Goal: Task Accomplishment & Management: Use online tool/utility

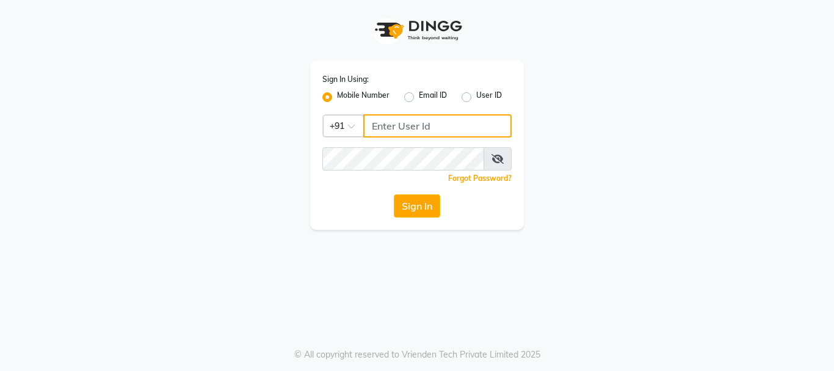
click at [444, 125] on input "Username" at bounding box center [437, 125] width 148 height 23
type input "9930504264"
click at [581, 131] on div "Sign In Using: Mobile Number Email ID User ID Country Code × [PHONE_NUMBER] Rem…" at bounding box center [417, 115] width 696 height 230
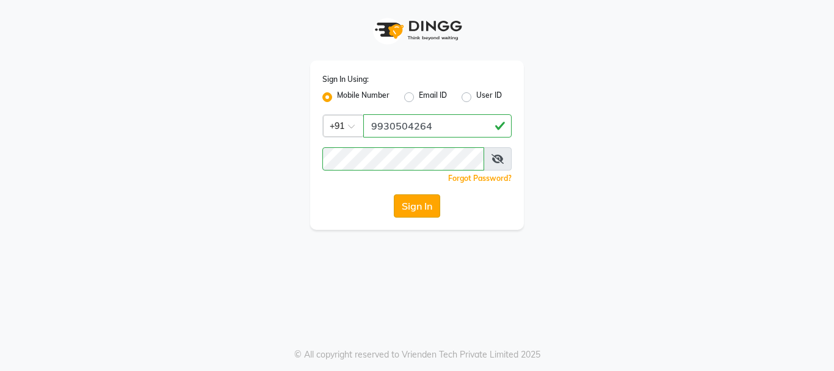
click at [426, 207] on button "Sign In" at bounding box center [417, 205] width 46 height 23
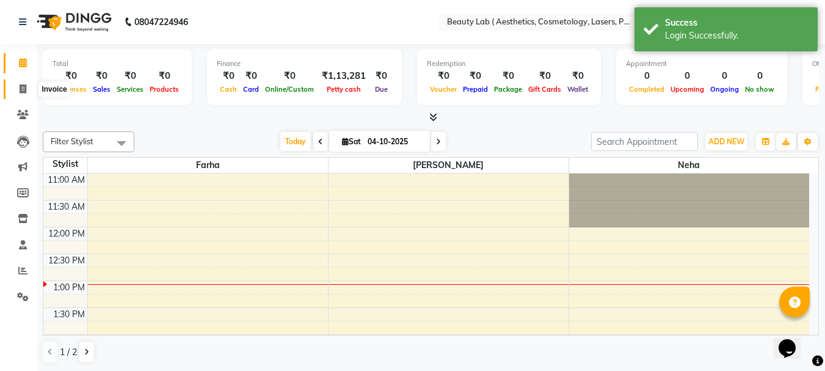
click at [21, 89] on icon at bounding box center [23, 88] width 7 height 9
select select "7169"
select select "service"
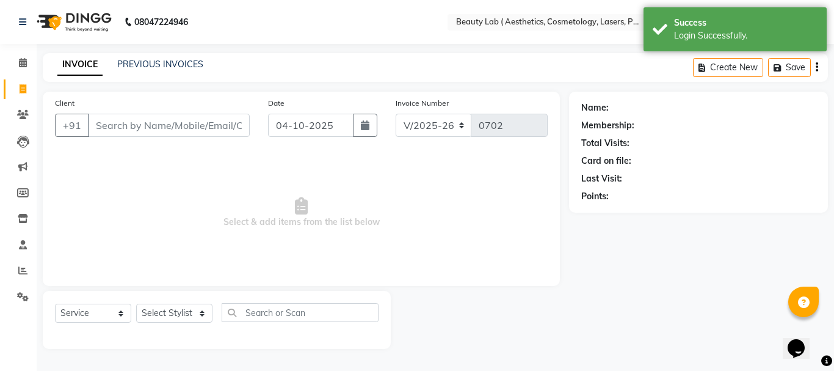
click at [208, 126] on input "Client" at bounding box center [169, 125] width 162 height 23
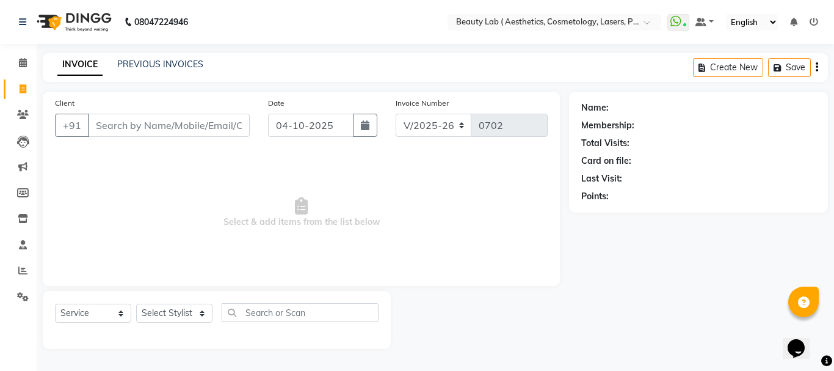
click at [141, 121] on input "Client" at bounding box center [169, 125] width 162 height 23
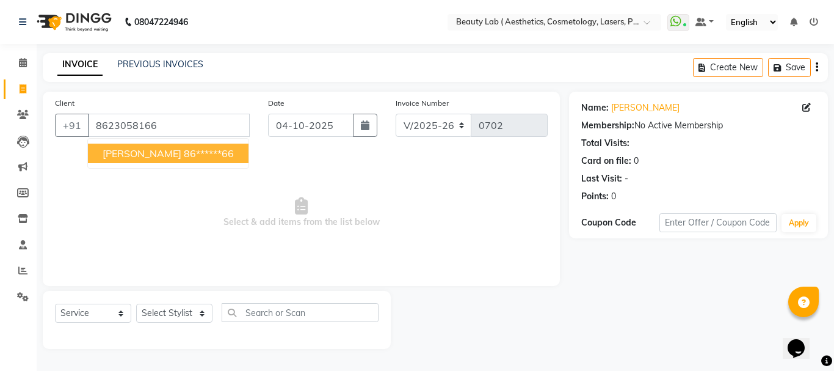
click at [184, 150] on ngb-highlight "86******66" at bounding box center [209, 153] width 50 height 12
type input "86******66"
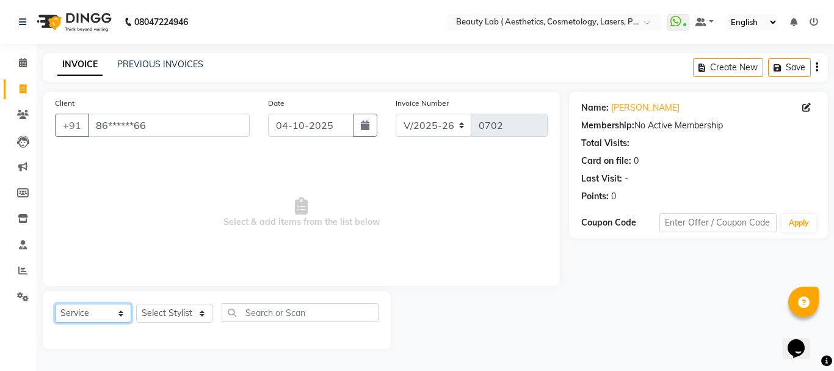
click at [97, 313] on select "Select Service Product Membership Package Voucher Prepaid Gift Card" at bounding box center [93, 312] width 76 height 19
click at [55, 303] on select "Select Service Product Membership Package Voucher Prepaid Gift Card" at bounding box center [93, 312] width 76 height 19
click at [178, 316] on select "Select Stylist [PERSON_NAME] neha nishu sarika" at bounding box center [174, 312] width 76 height 19
select select "59940"
click at [136, 303] on select "Select Stylist [PERSON_NAME] neha nishu sarika" at bounding box center [174, 312] width 76 height 19
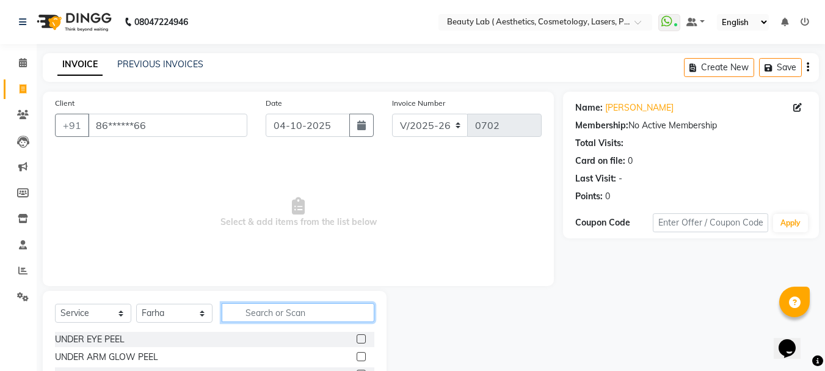
click at [283, 308] on input "text" at bounding box center [298, 312] width 153 height 19
type input "adv"
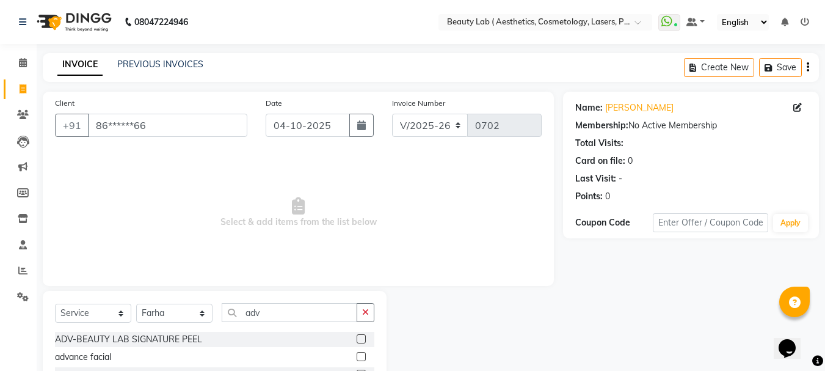
click at [361, 338] on label at bounding box center [361, 338] width 9 height 9
click at [361, 338] on input "checkbox" at bounding box center [361, 339] width 8 height 8
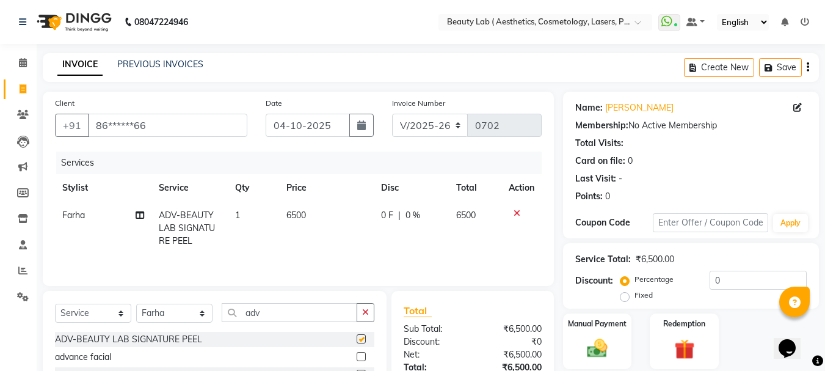
checkbox input "false"
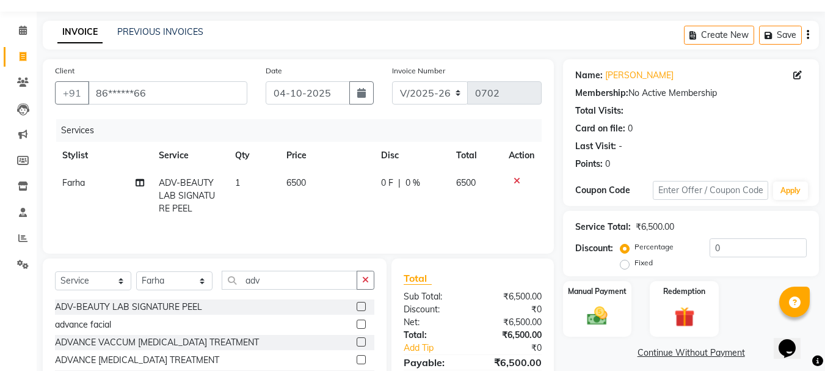
scroll to position [61, 0]
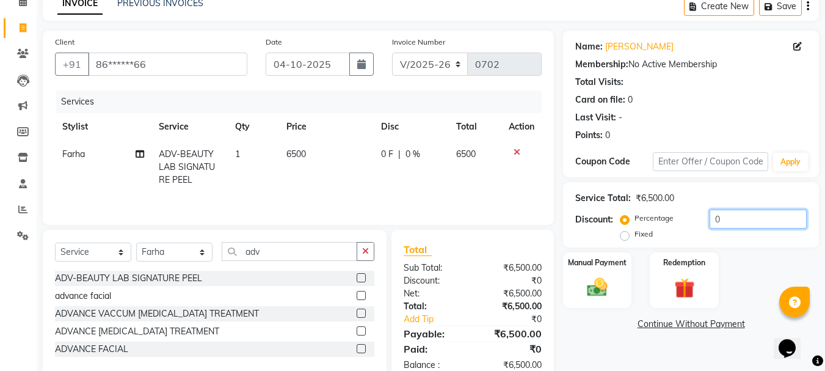
click at [736, 216] on input "0" at bounding box center [757, 218] width 97 height 19
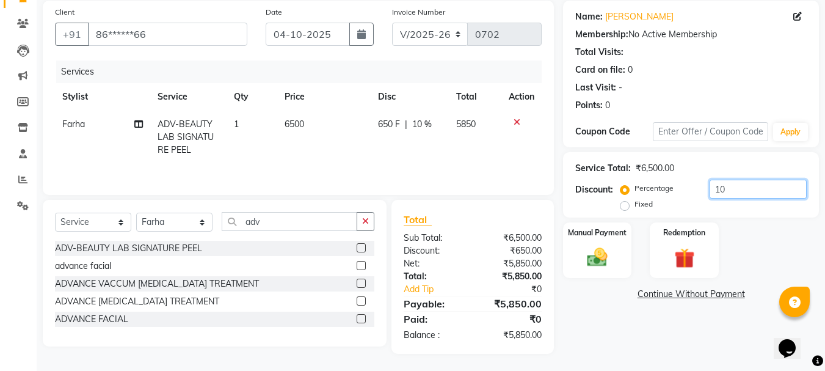
scroll to position [92, 0]
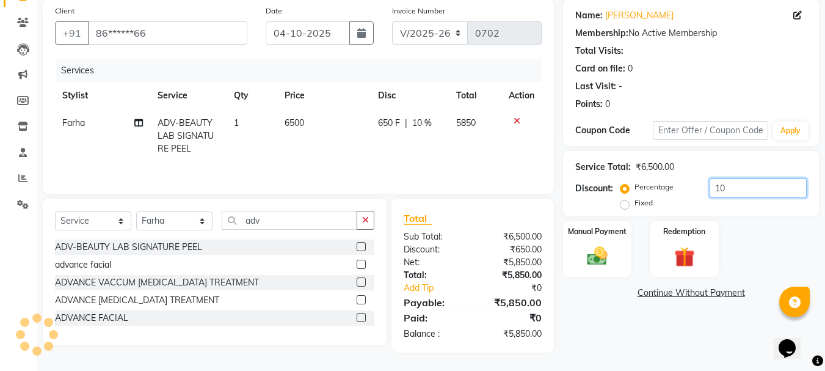
type input "10"
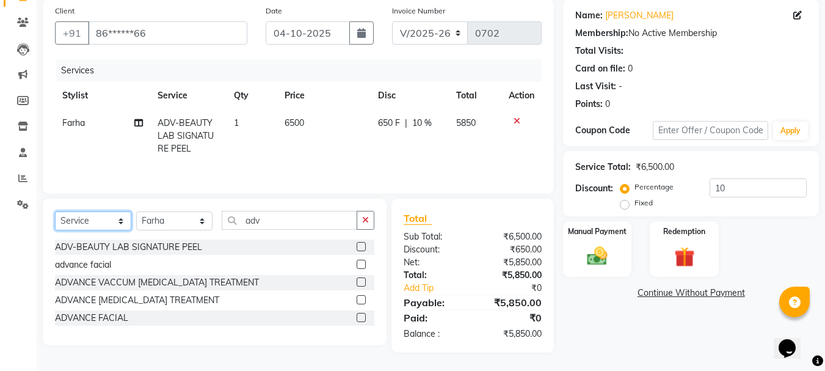
click at [95, 220] on select "Select Service Product Membership Package Voucher Prepaid Gift Card" at bounding box center [93, 220] width 76 height 19
select select "product"
click at [55, 211] on select "Select Service Product Membership Package Voucher Prepaid Gift Card" at bounding box center [93, 220] width 76 height 19
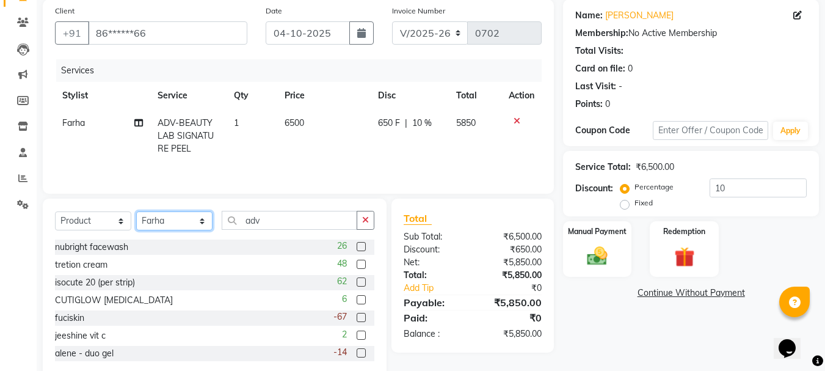
click at [180, 216] on select "Select Stylist [PERSON_NAME] neha nishu sarika" at bounding box center [174, 220] width 76 height 19
click at [283, 217] on input "adv" at bounding box center [290, 220] width 136 height 19
type input "a"
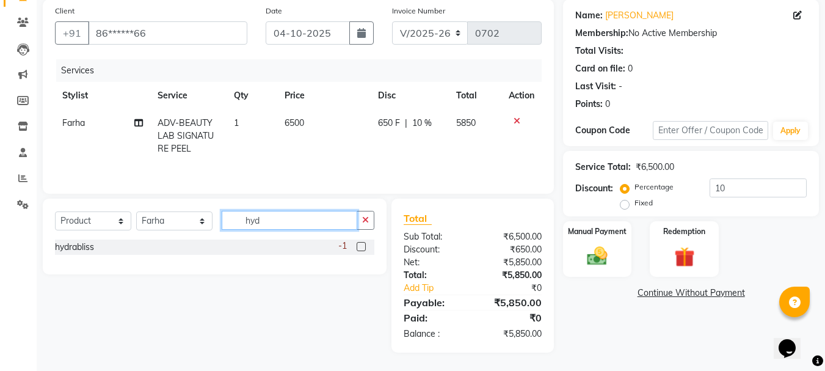
type input "hyd"
click at [361, 250] on label at bounding box center [361, 246] width 9 height 9
click at [361, 250] on input "checkbox" at bounding box center [361, 247] width 8 height 8
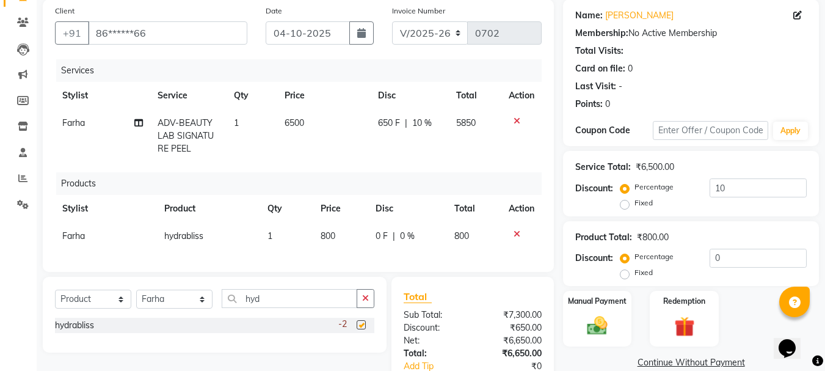
checkbox input "false"
click at [288, 299] on input "hyd" at bounding box center [290, 298] width 136 height 19
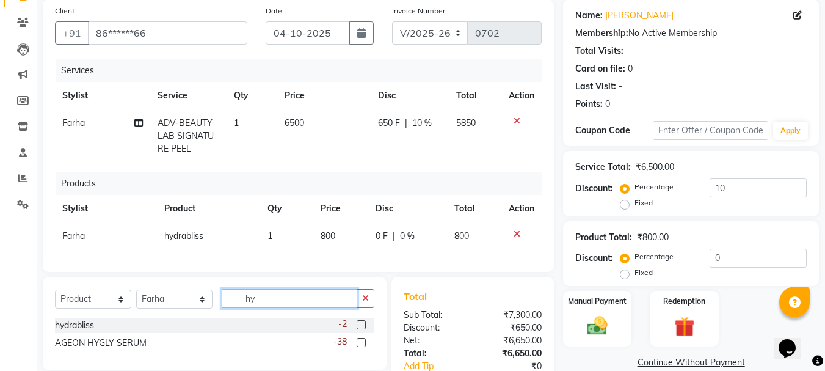
type input "h"
type input "sol"
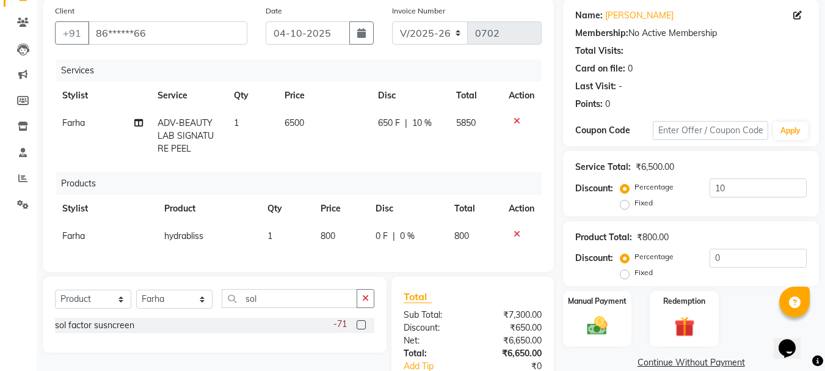
click at [363, 329] on label at bounding box center [361, 324] width 9 height 9
click at [363, 329] on input "checkbox" at bounding box center [361, 325] width 8 height 8
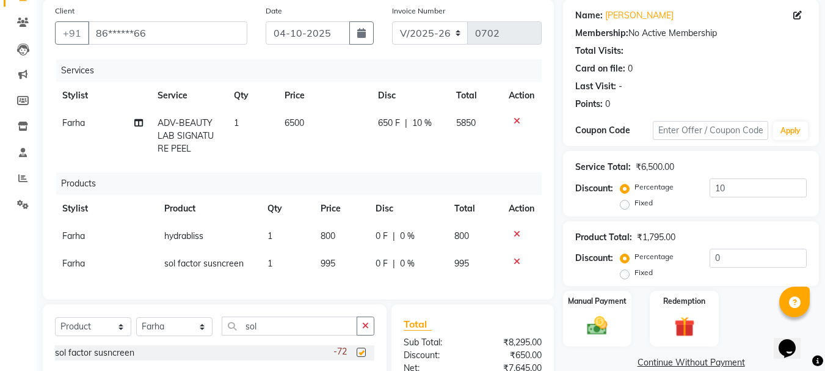
checkbox input "false"
click at [279, 327] on input "sol" at bounding box center [290, 325] width 136 height 19
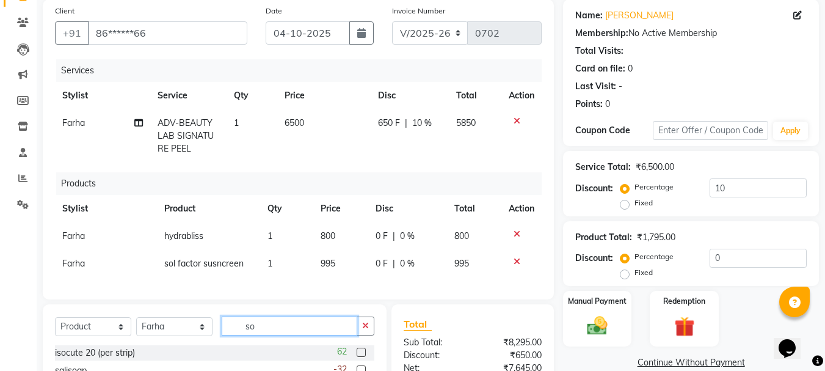
type input "s"
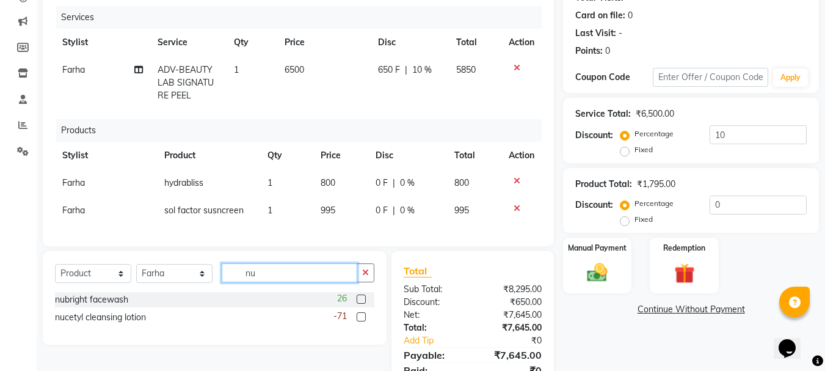
scroll to position [207, 0]
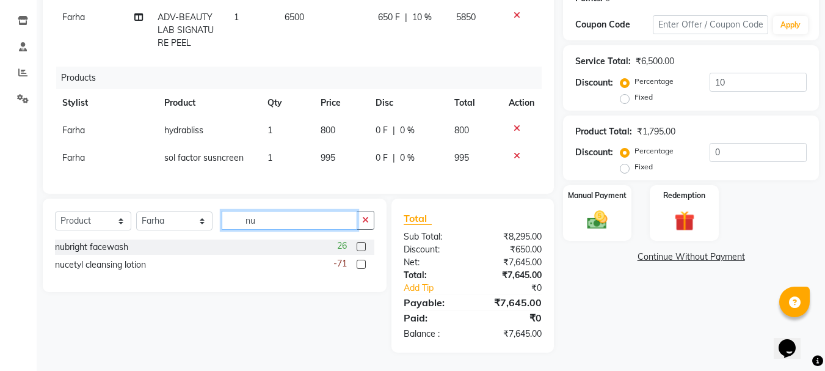
type input "nu"
click at [360, 265] on label at bounding box center [361, 263] width 9 height 9
click at [360, 265] on input "checkbox" at bounding box center [361, 265] width 8 height 8
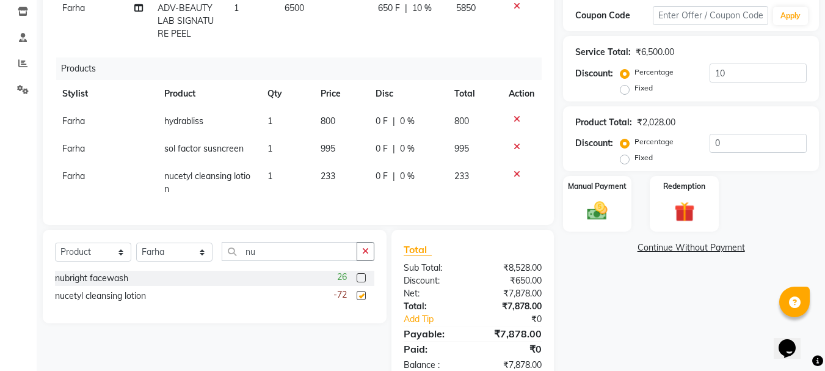
checkbox input "false"
click at [297, 257] on input "nu" at bounding box center [290, 251] width 136 height 19
type input "n"
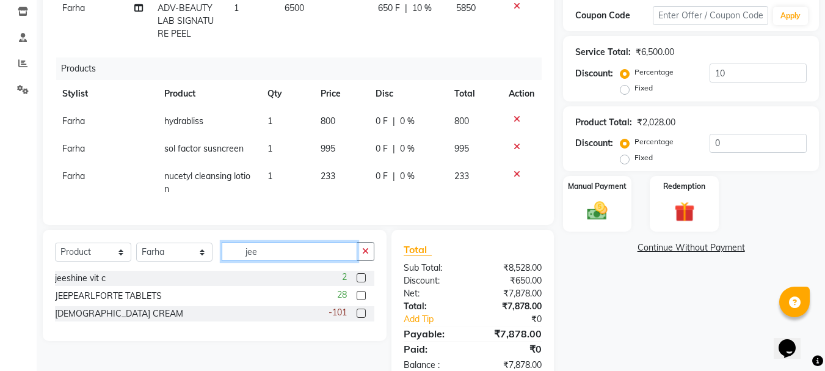
type input "jee"
click at [359, 317] on label at bounding box center [361, 312] width 9 height 9
click at [359, 317] on input "checkbox" at bounding box center [361, 314] width 8 height 8
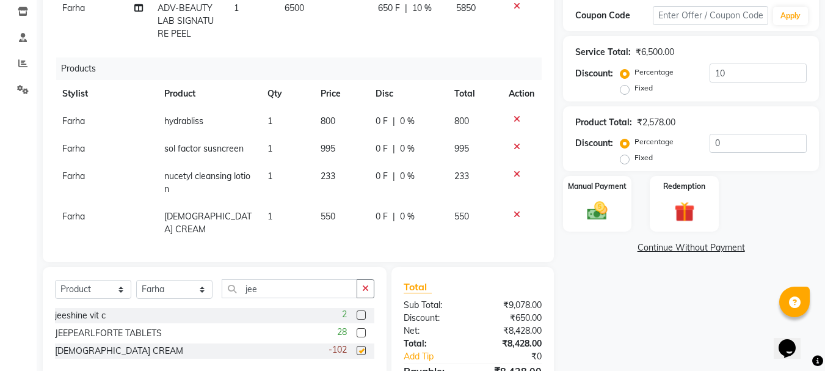
checkbox input "false"
click at [287, 283] on input "jee" at bounding box center [290, 288] width 136 height 19
type input "j"
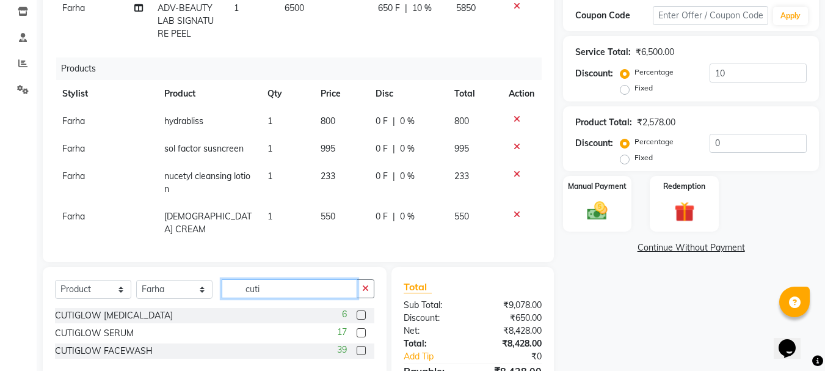
type input "cuti"
click at [361, 313] on label at bounding box center [361, 314] width 9 height 9
click at [361, 313] on input "checkbox" at bounding box center [361, 315] width 8 height 8
checkbox input "false"
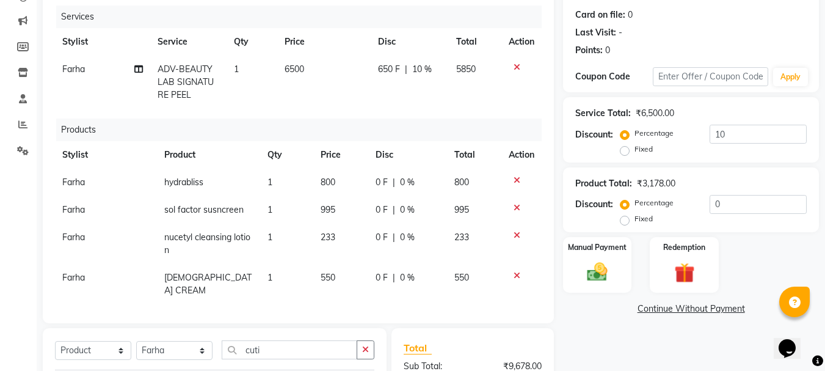
scroll to position [40, 0]
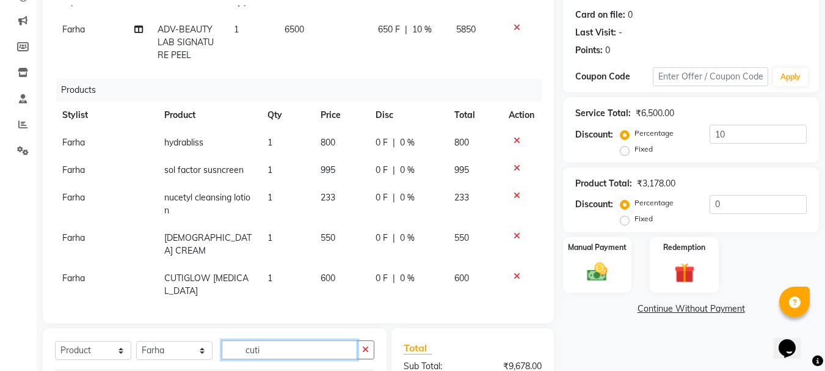
click at [286, 346] on input "cuti" at bounding box center [290, 349] width 136 height 19
type input "c"
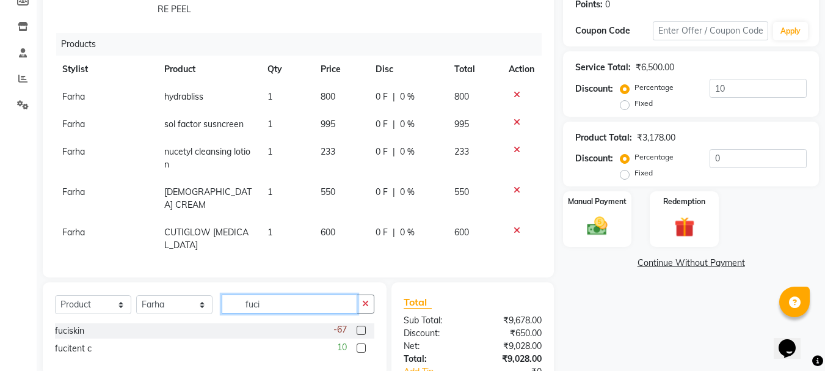
scroll to position [214, 0]
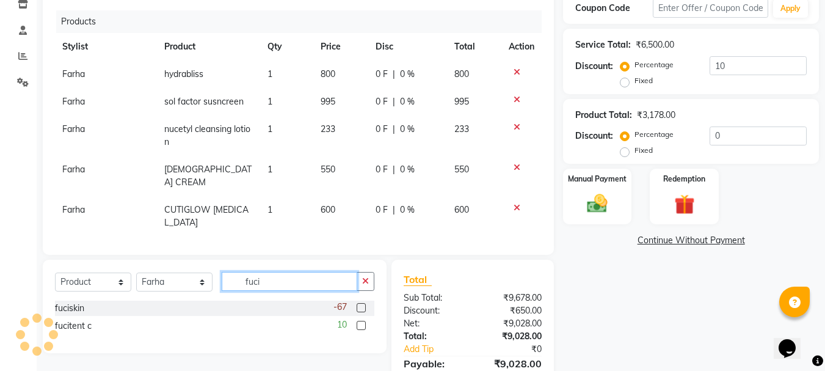
type input "fuci"
click at [361, 307] on label at bounding box center [361, 307] width 9 height 9
click at [361, 307] on input "checkbox" at bounding box center [361, 308] width 8 height 8
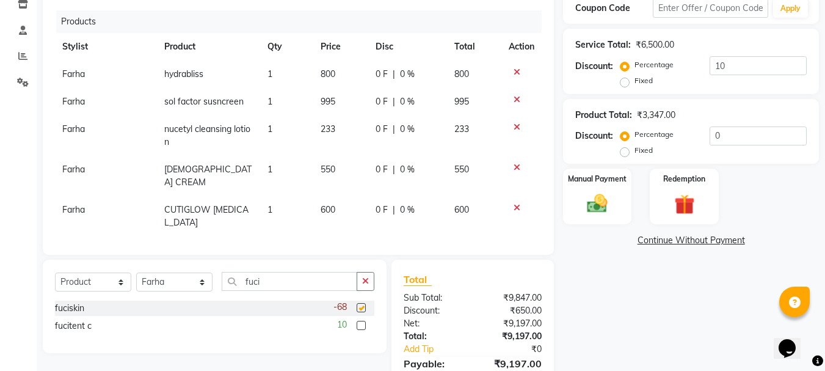
checkbox input "false"
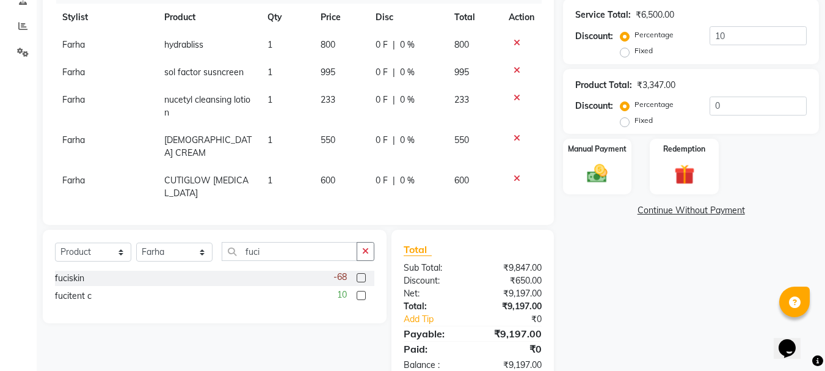
scroll to position [67, 0]
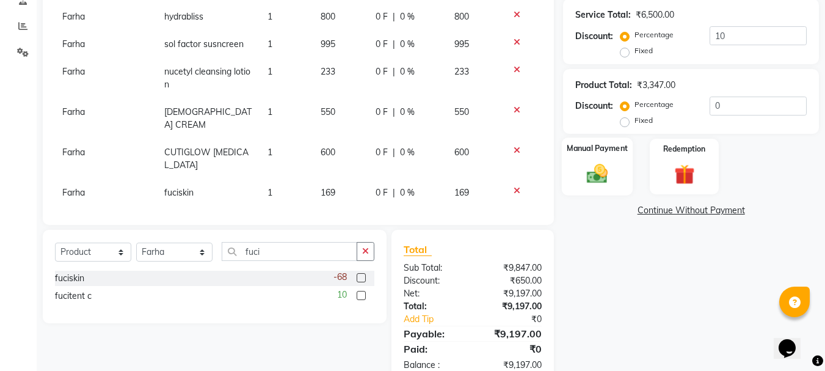
click at [597, 175] on img at bounding box center [597, 174] width 34 height 24
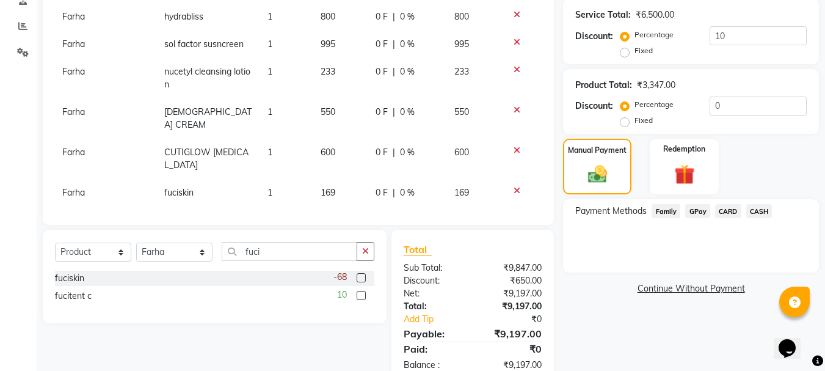
click at [697, 212] on span "GPay" at bounding box center [697, 211] width 25 height 14
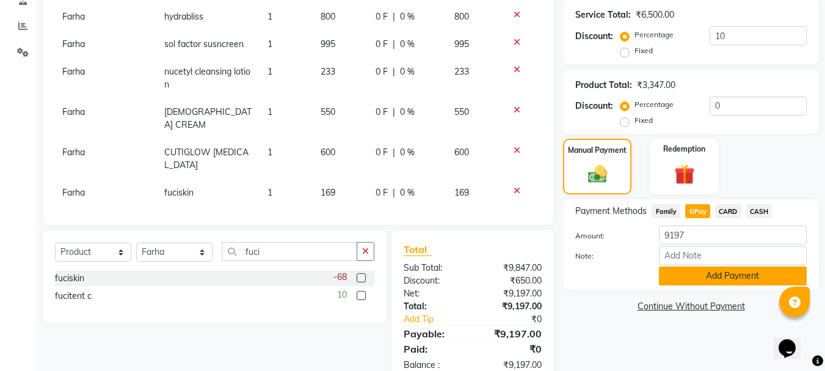
click at [728, 278] on button "Add Payment" at bounding box center [733, 275] width 148 height 19
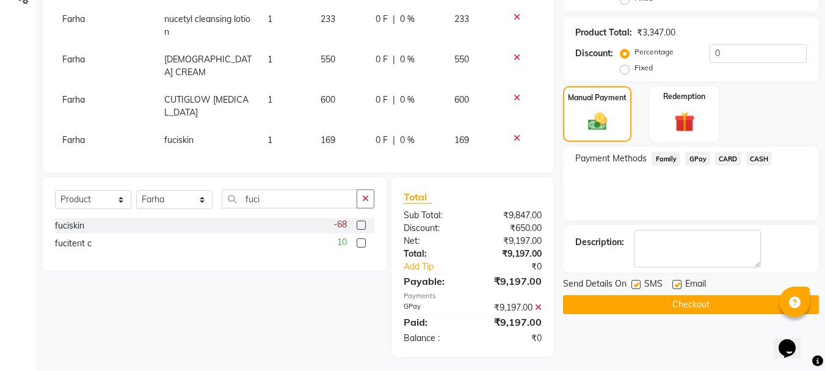
scroll to position [301, 0]
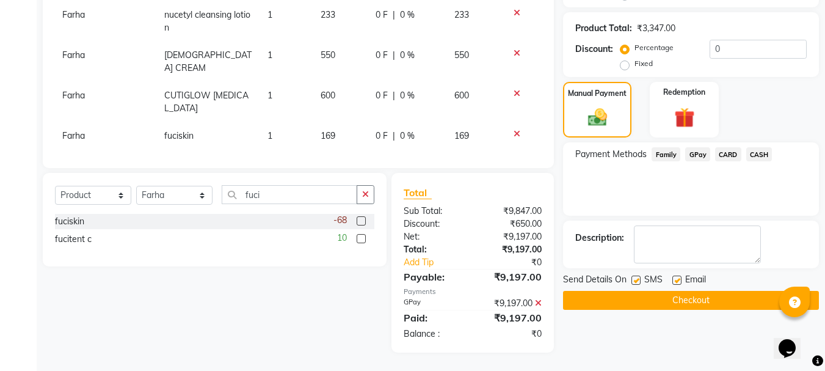
click at [651, 299] on button "Checkout" at bounding box center [691, 300] width 256 height 19
